Goal: Task Accomplishment & Management: Manage account settings

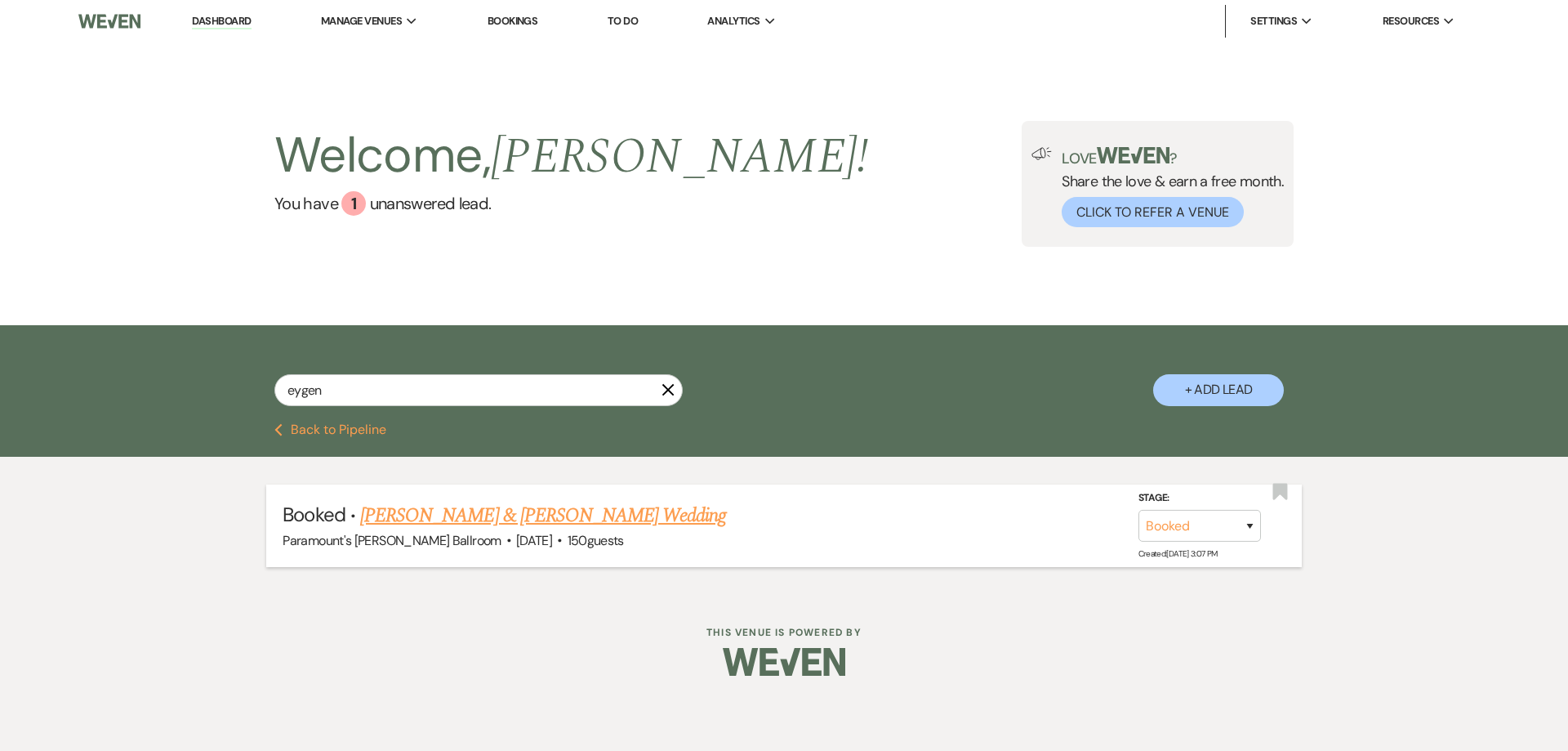
type input "eygen"
click at [391, 506] on link "[PERSON_NAME] & [PERSON_NAME] Wedding" at bounding box center [543, 515] width 366 height 30
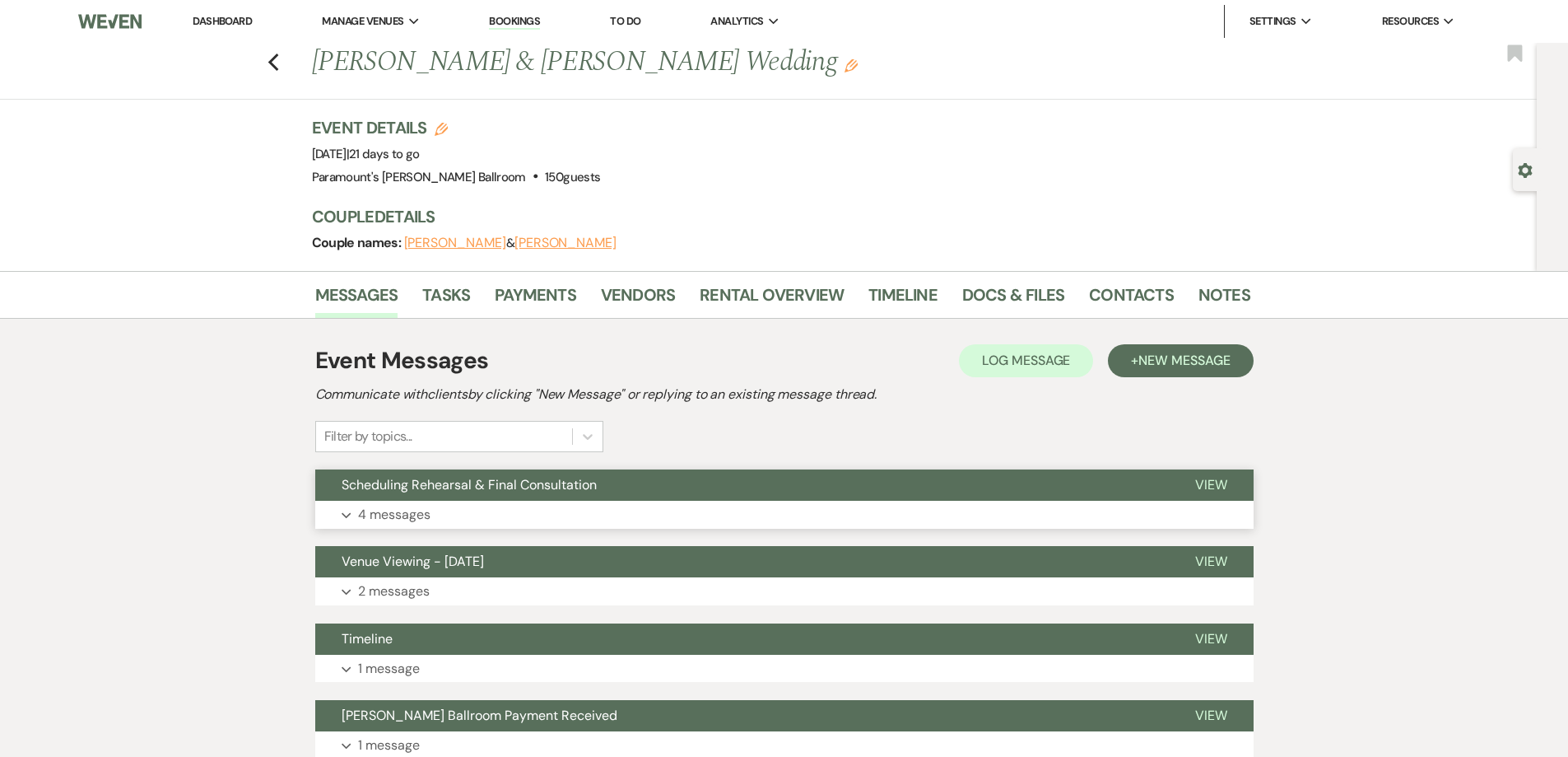
click at [593, 510] on button "Expand 4 messages" at bounding box center [784, 515] width 939 height 28
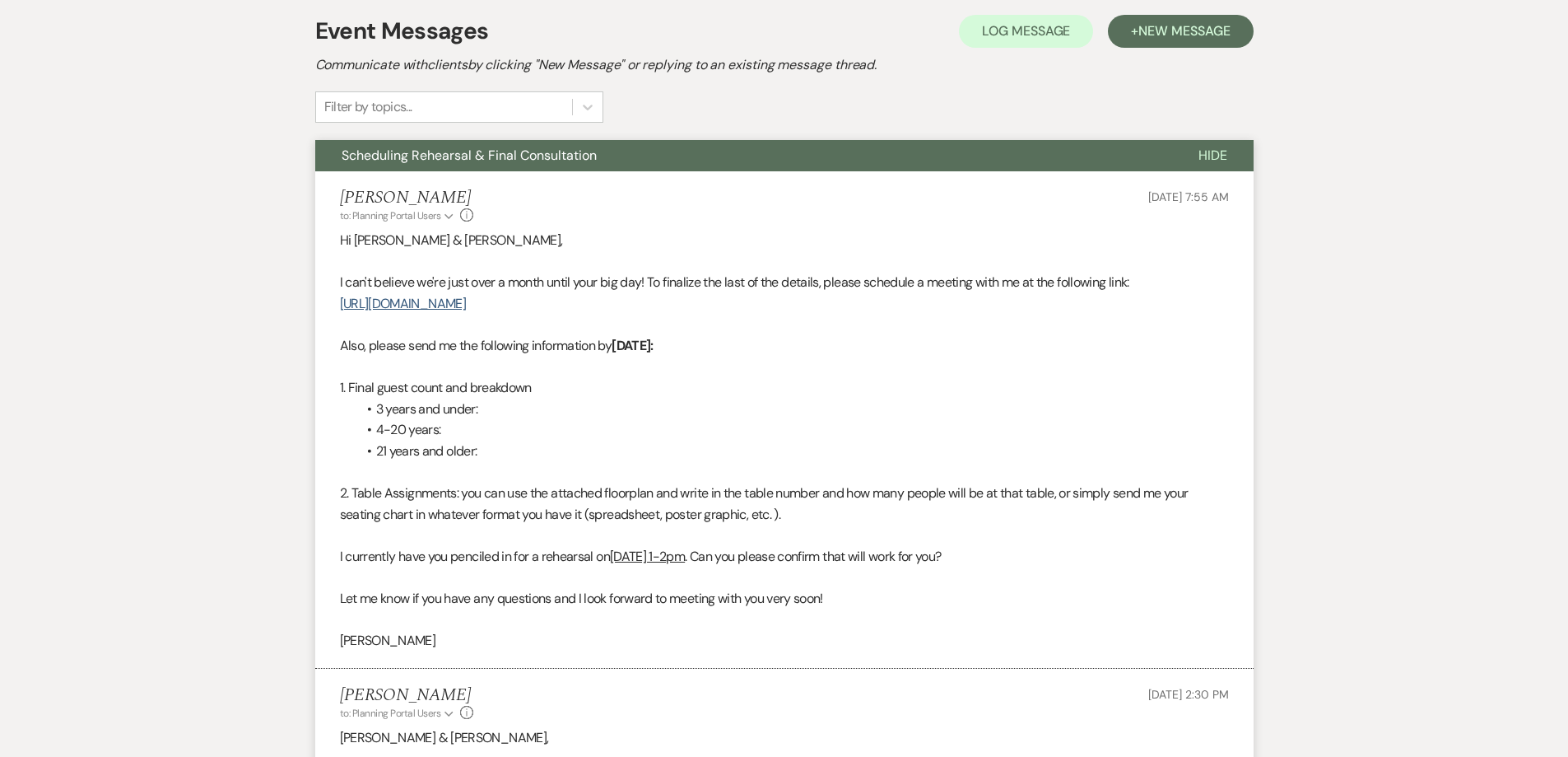
click at [604, 418] on li "3 years and under:" at bounding box center [792, 410] width 872 height 22
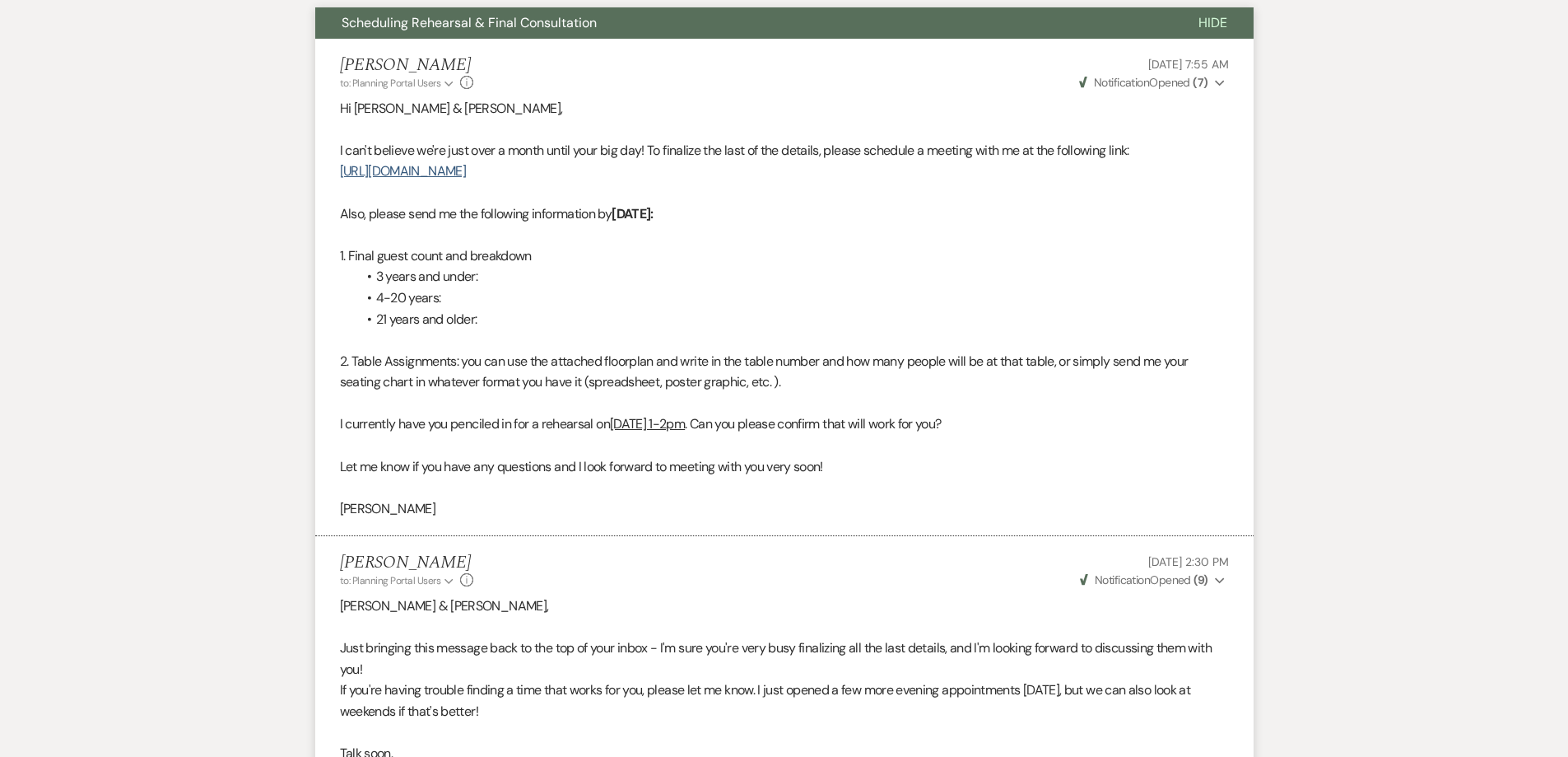
scroll to position [741, 0]
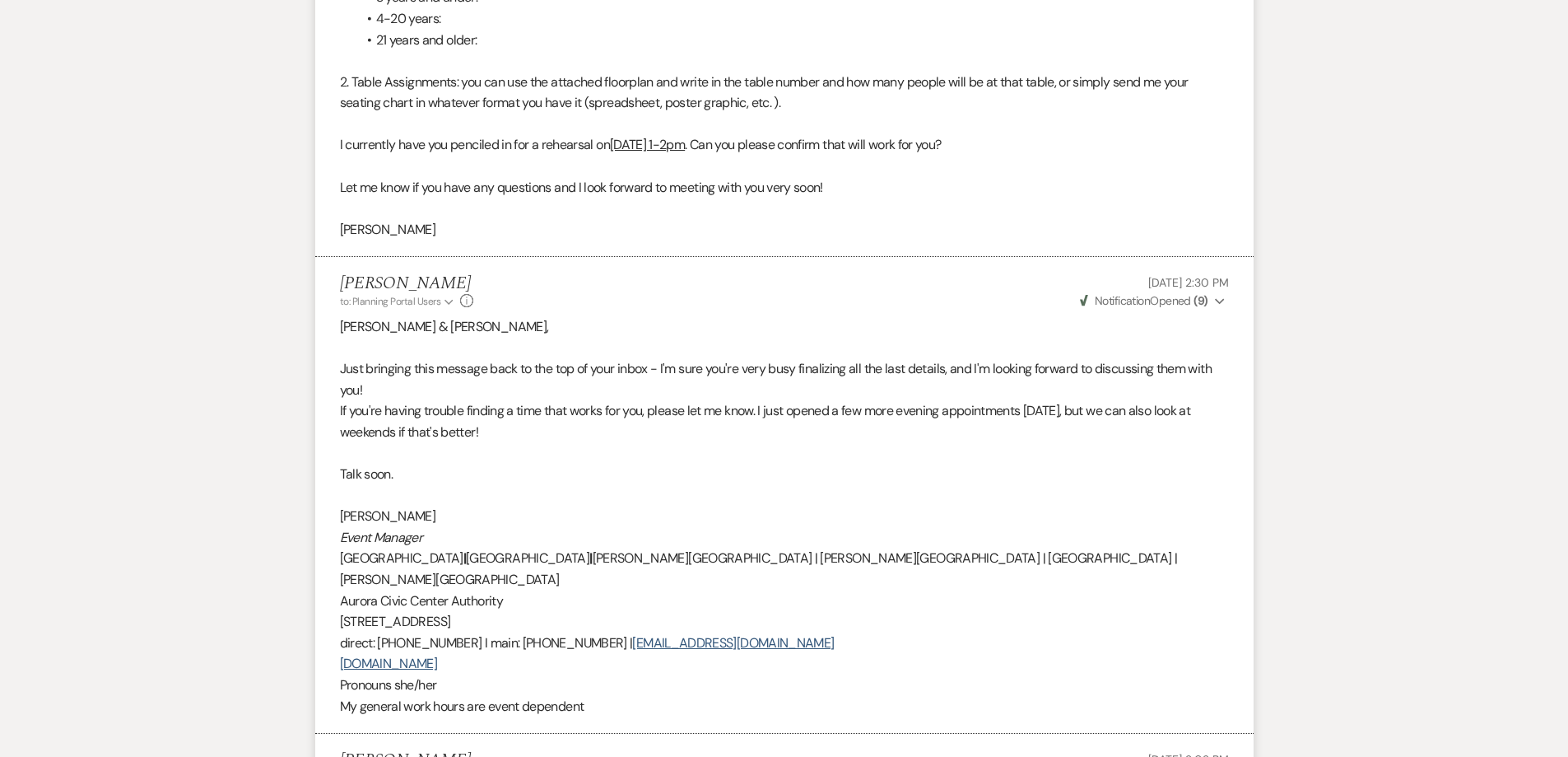
click at [568, 395] on p "Just bringing this message back to the top of your inbox - I'm sure you're very…" at bounding box center [784, 379] width 889 height 42
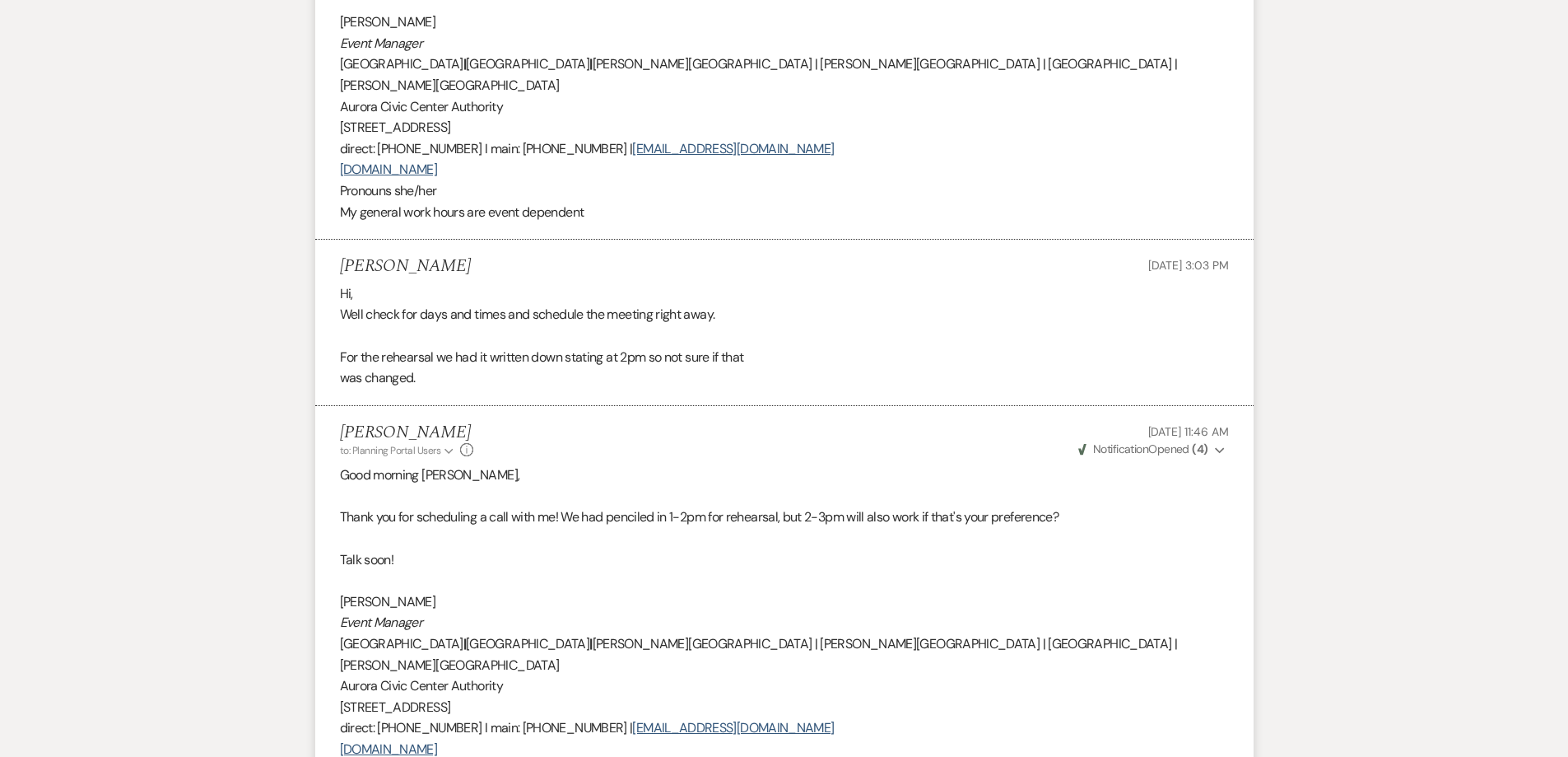
click at [543, 328] on div "Hi, Well check for days and times and schedule the meeting right away. For the …" at bounding box center [784, 335] width 889 height 105
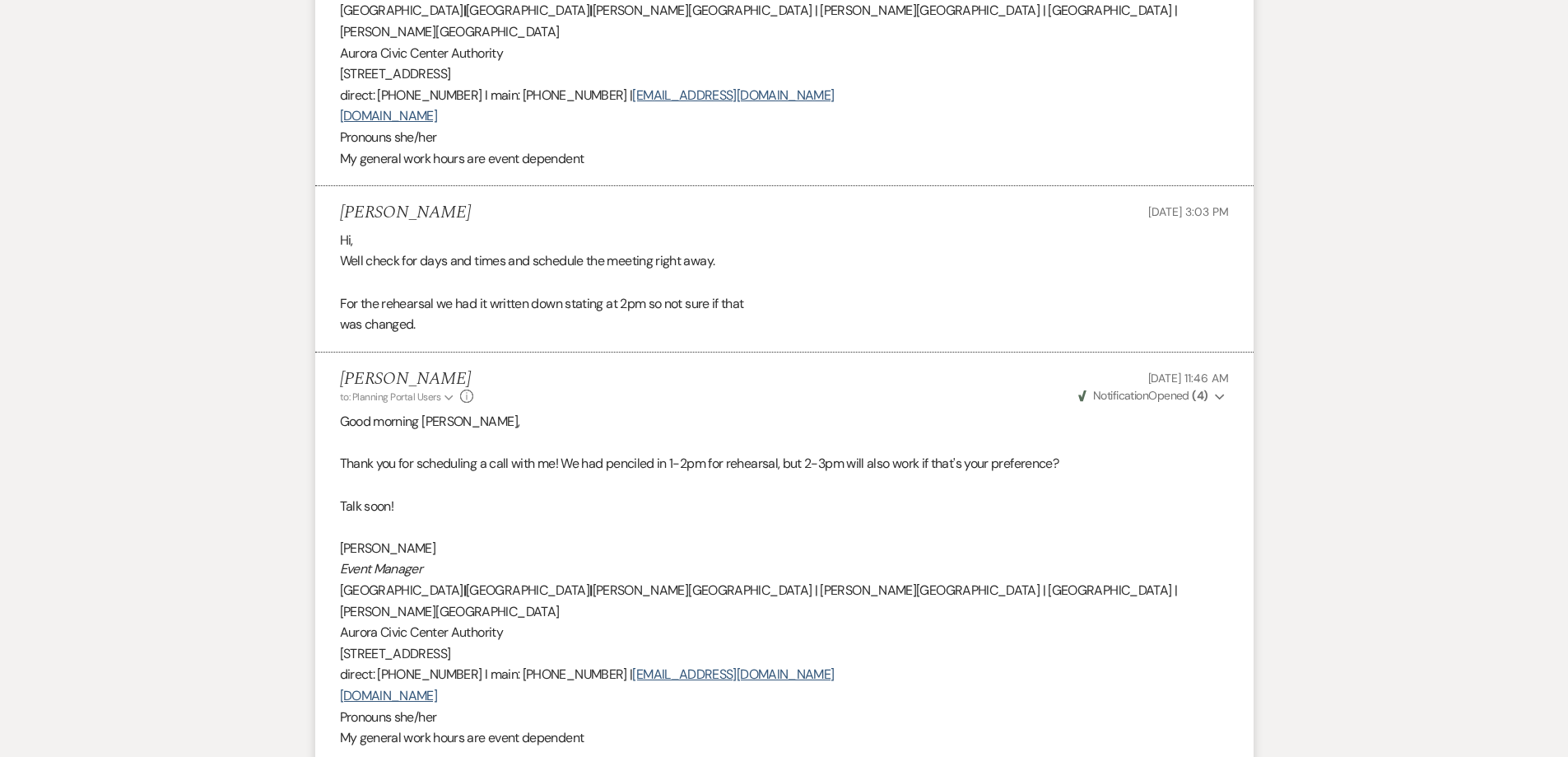
scroll to position [1318, 0]
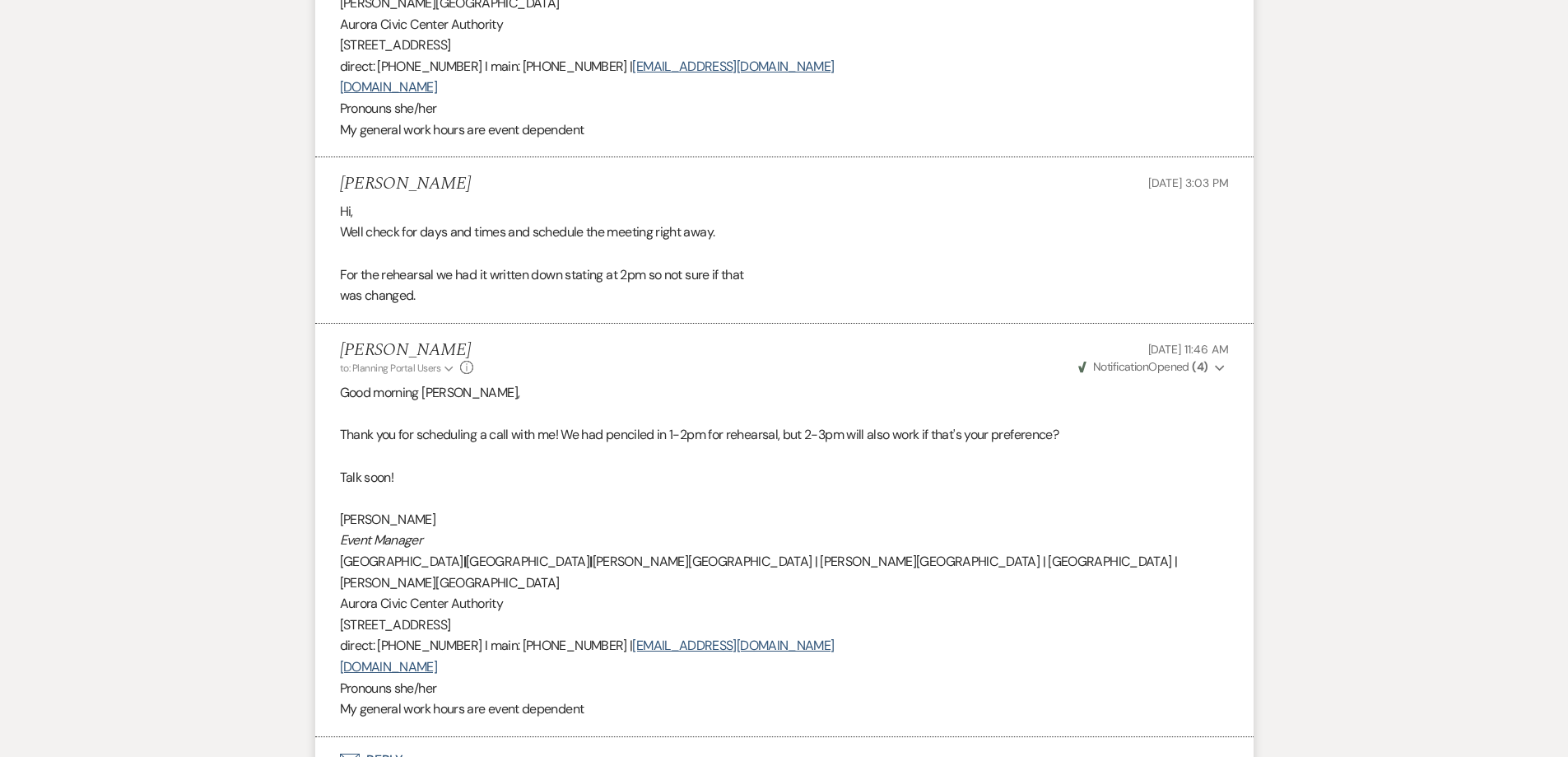
click at [561, 424] on p "Thank you for scheduling a call with me! We had penciled in 1-2pm for rehearsal…" at bounding box center [784, 435] width 889 height 22
click at [633, 424] on p "Thank you for scheduling a call with me! We had penciled in 1-2pm for rehearsal…" at bounding box center [784, 435] width 889 height 22
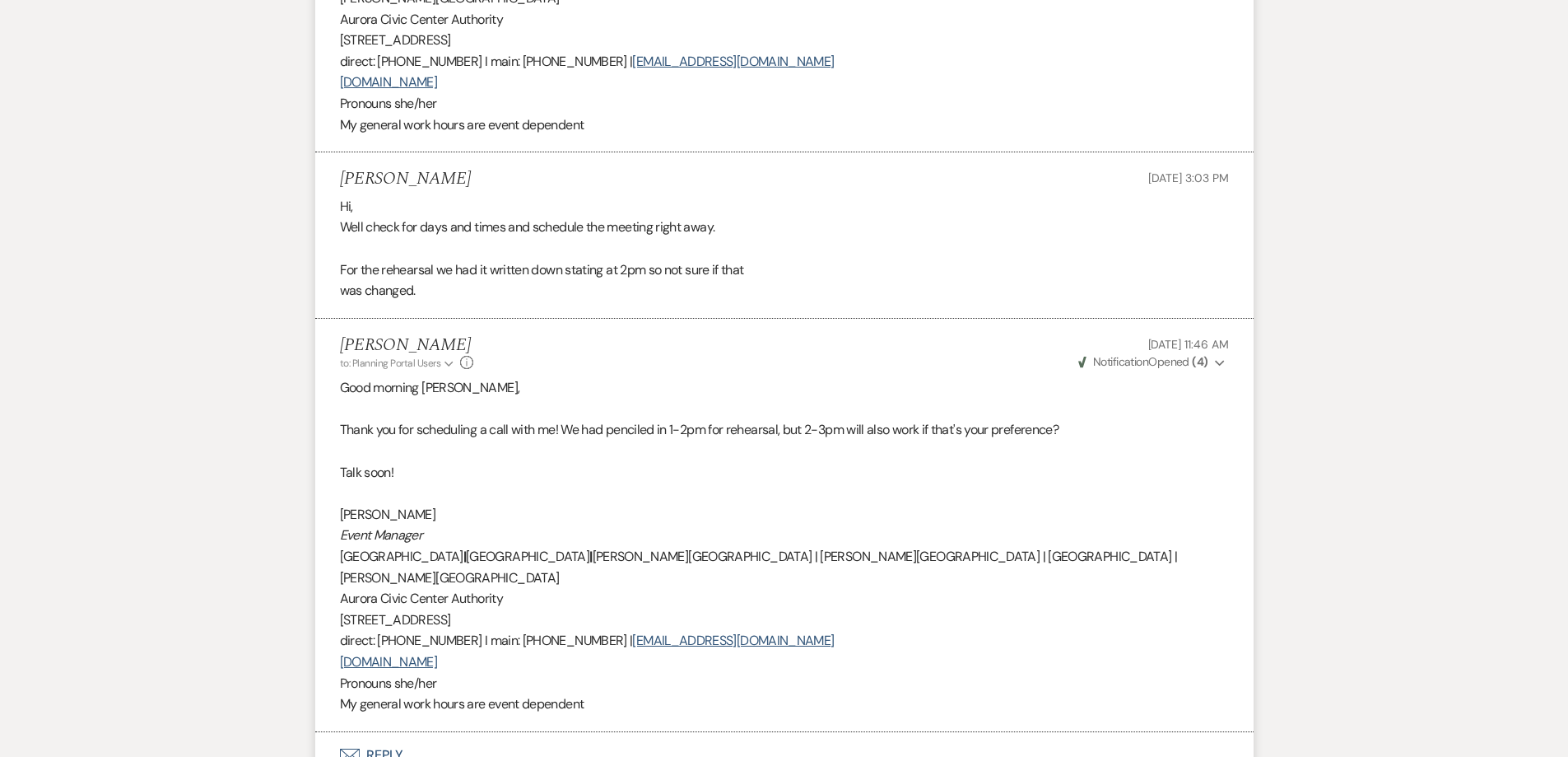
scroll to position [1483, 0]
